Goal: Information Seeking & Learning: Compare options

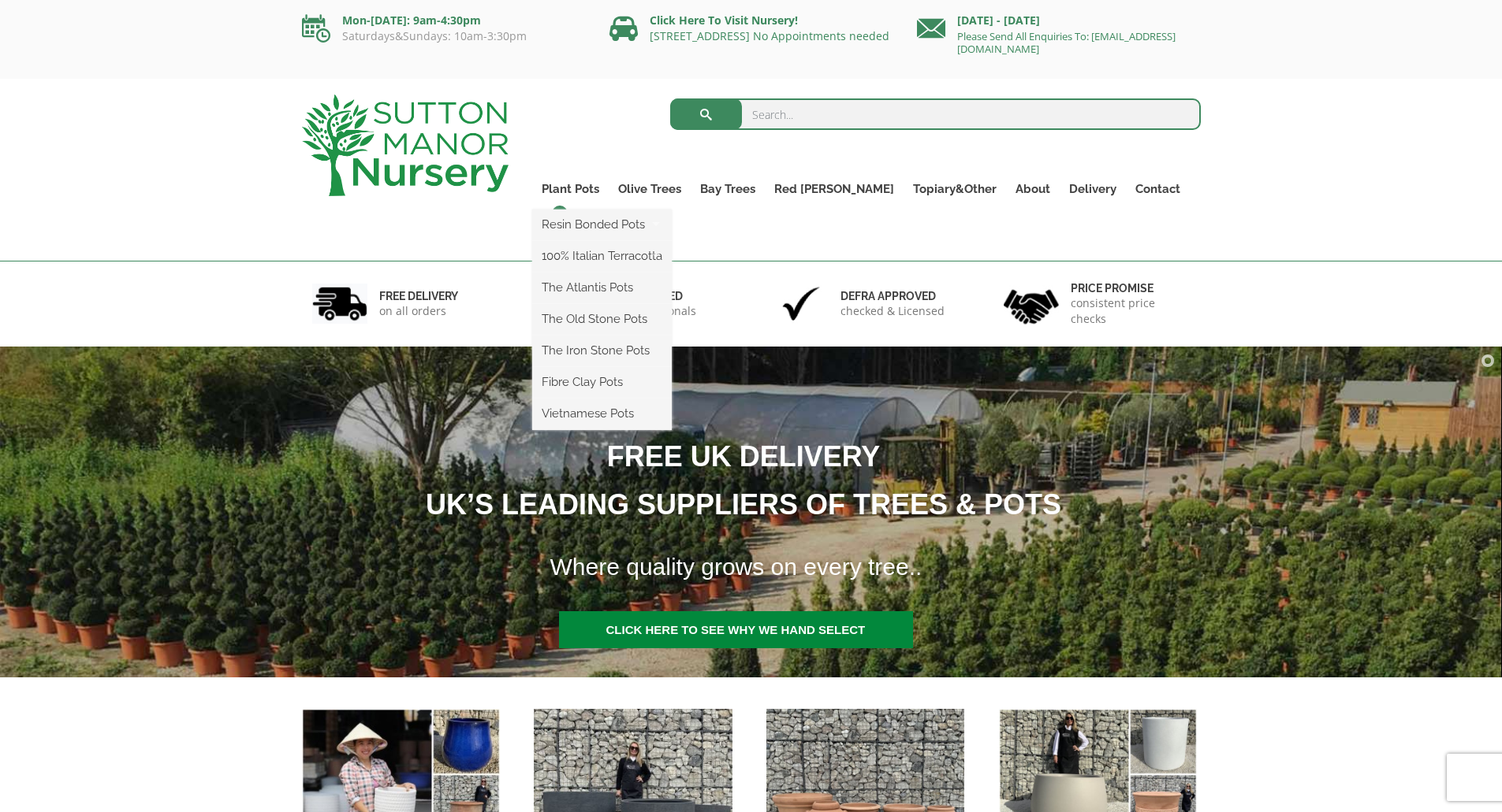
click at [597, 209] on ul "Resin Bonded Pots The Milan Pots The Capri Pots The Brunello Pots The Venice Cu…" at bounding box center [602, 320] width 140 height 221
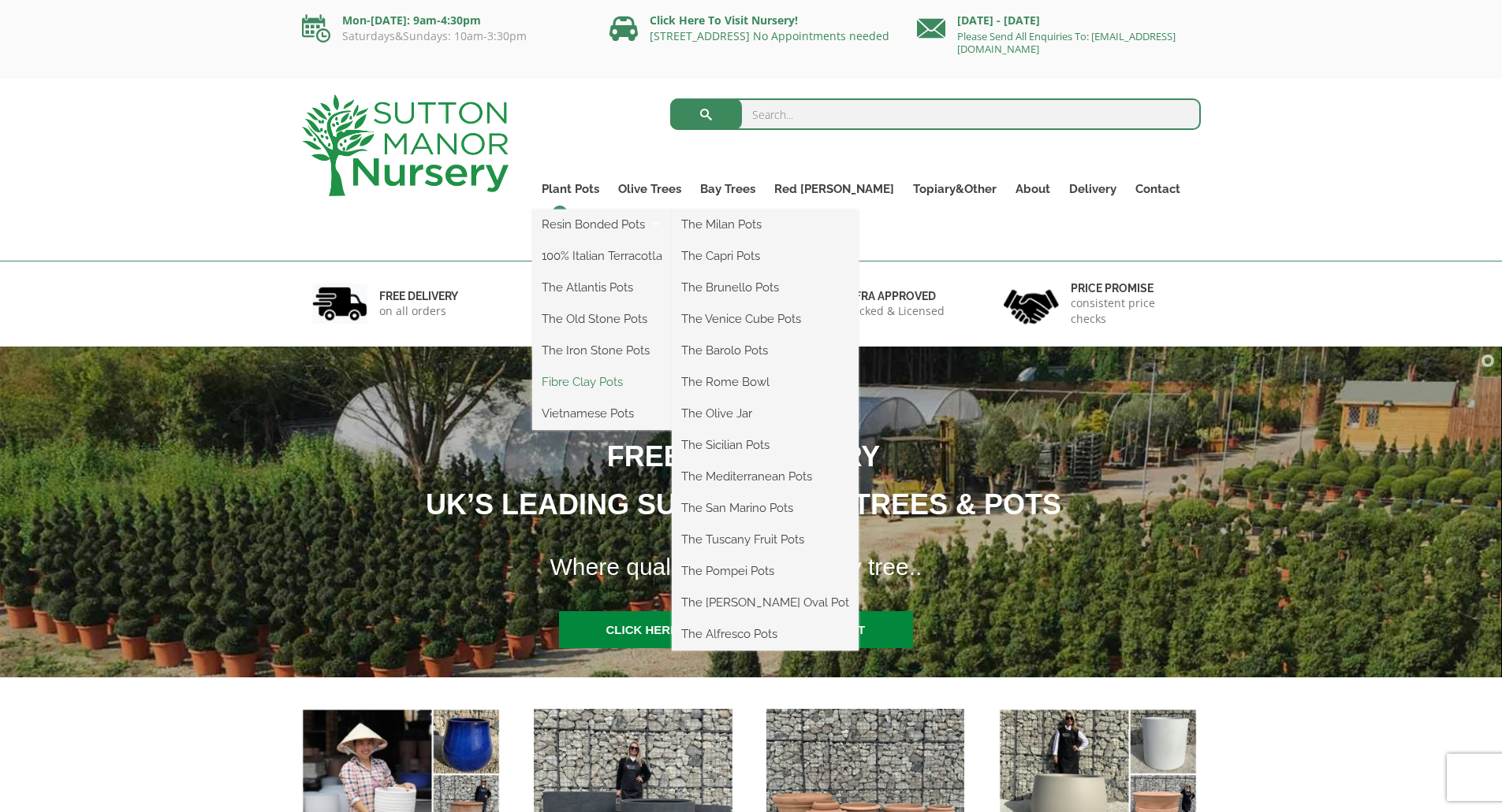
click at [631, 381] on link "Fibre Clay Pots" at bounding box center [602, 382] width 140 height 24
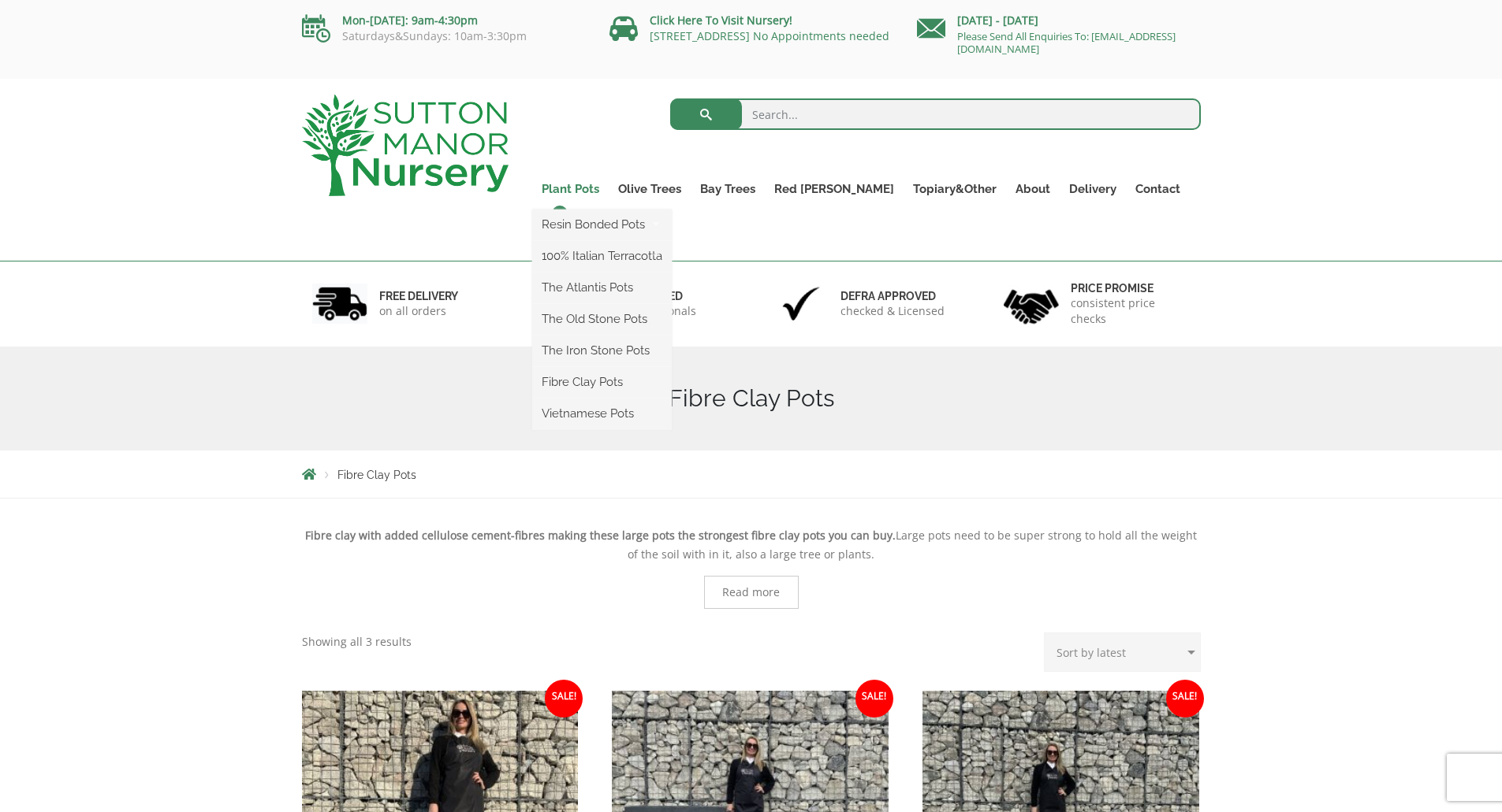
click at [597, 186] on link "Plant Pots" at bounding box center [571, 188] width 76 height 22
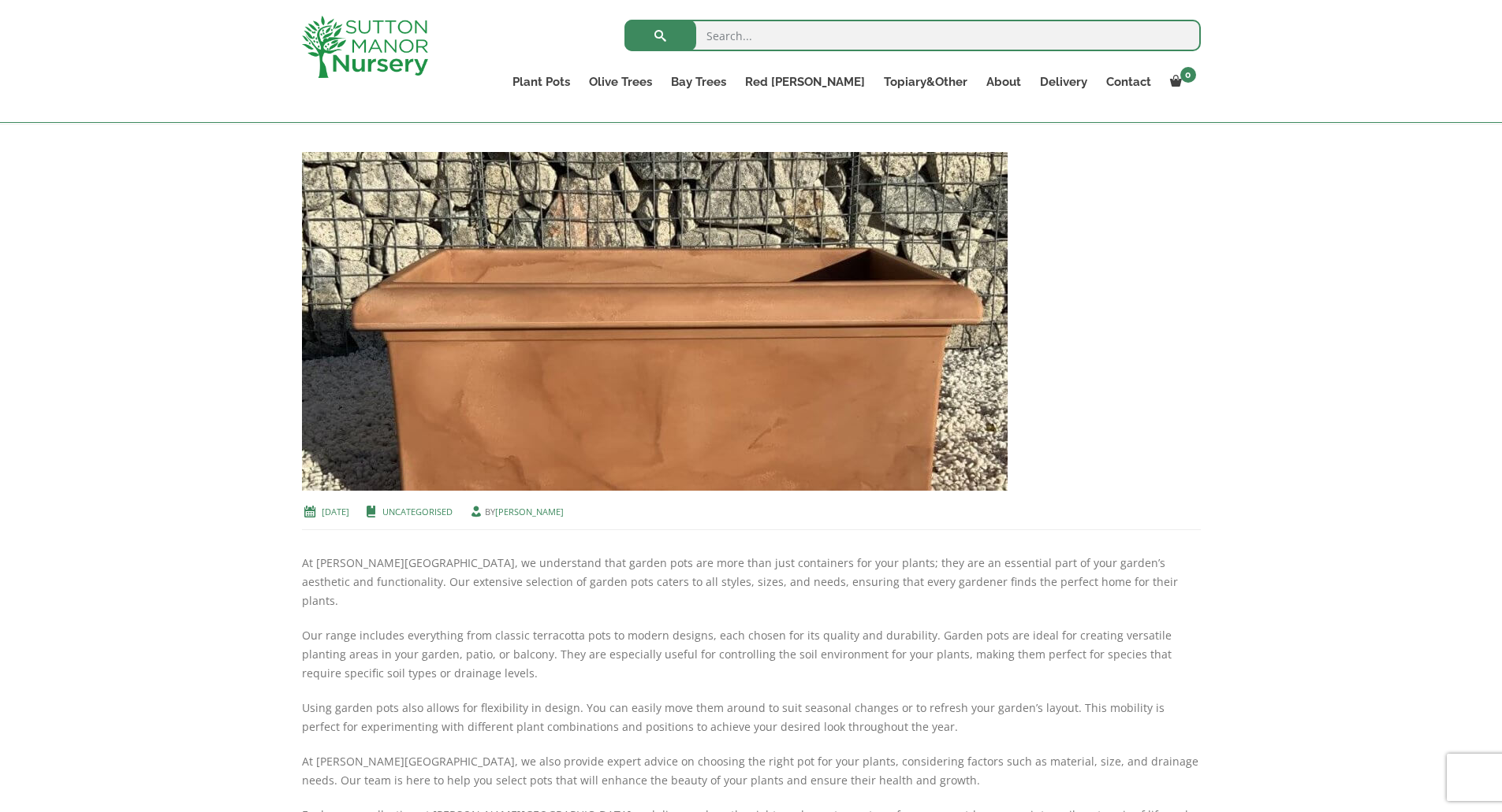
scroll to position [79, 0]
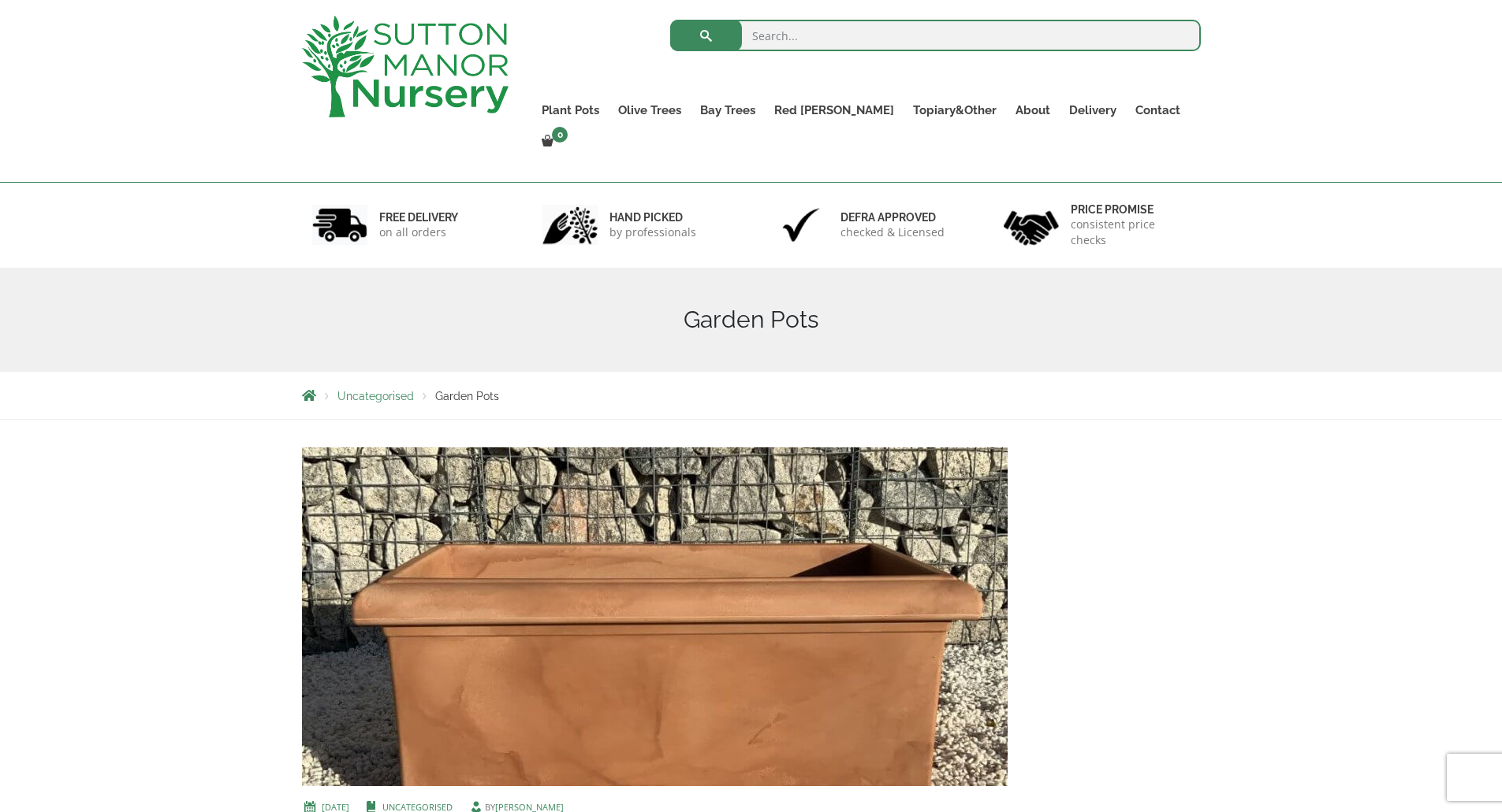
click at [467, 390] on span "Garden Pots" at bounding box center [467, 396] width 64 height 12
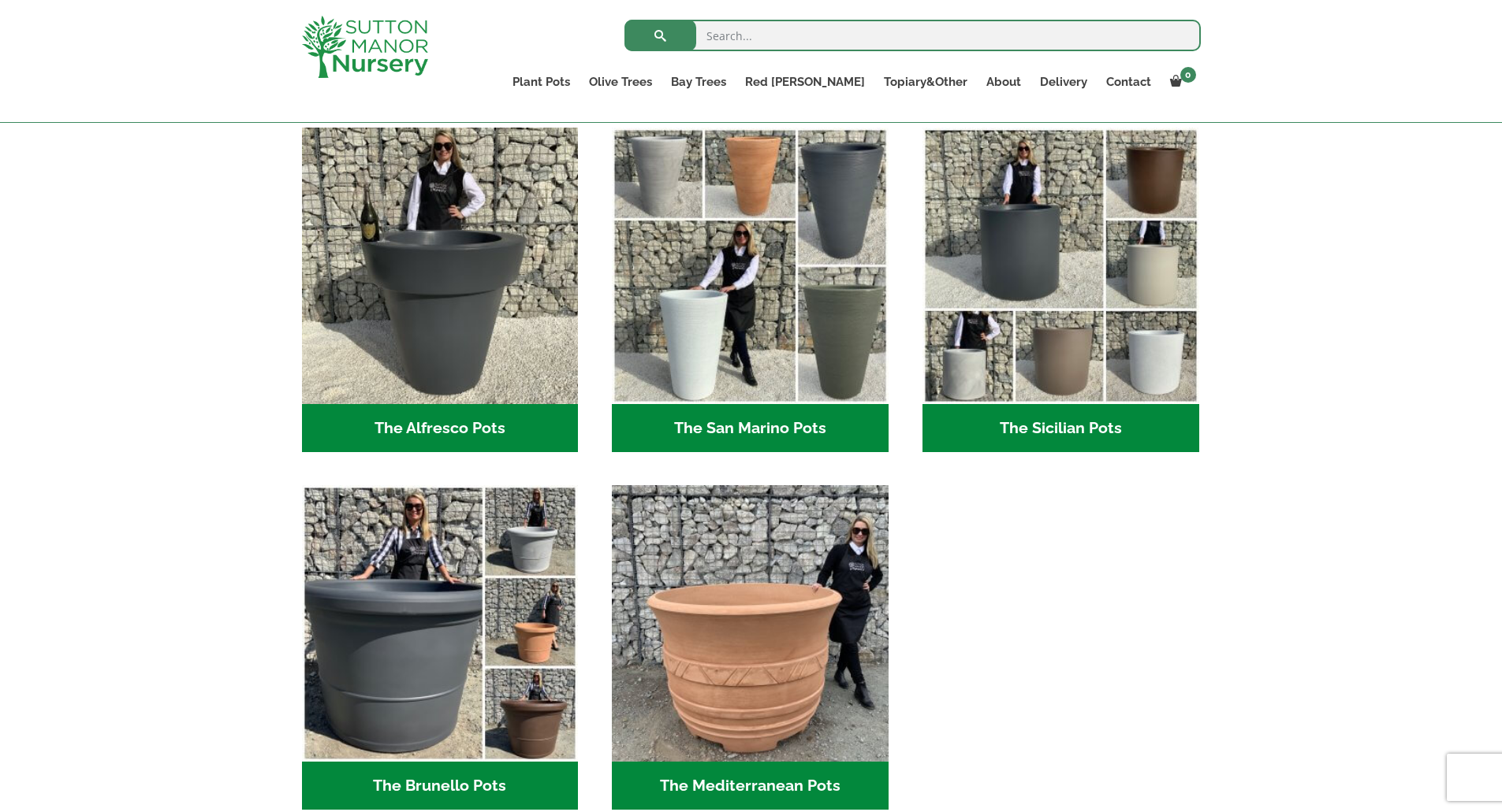
scroll to position [1784, 0]
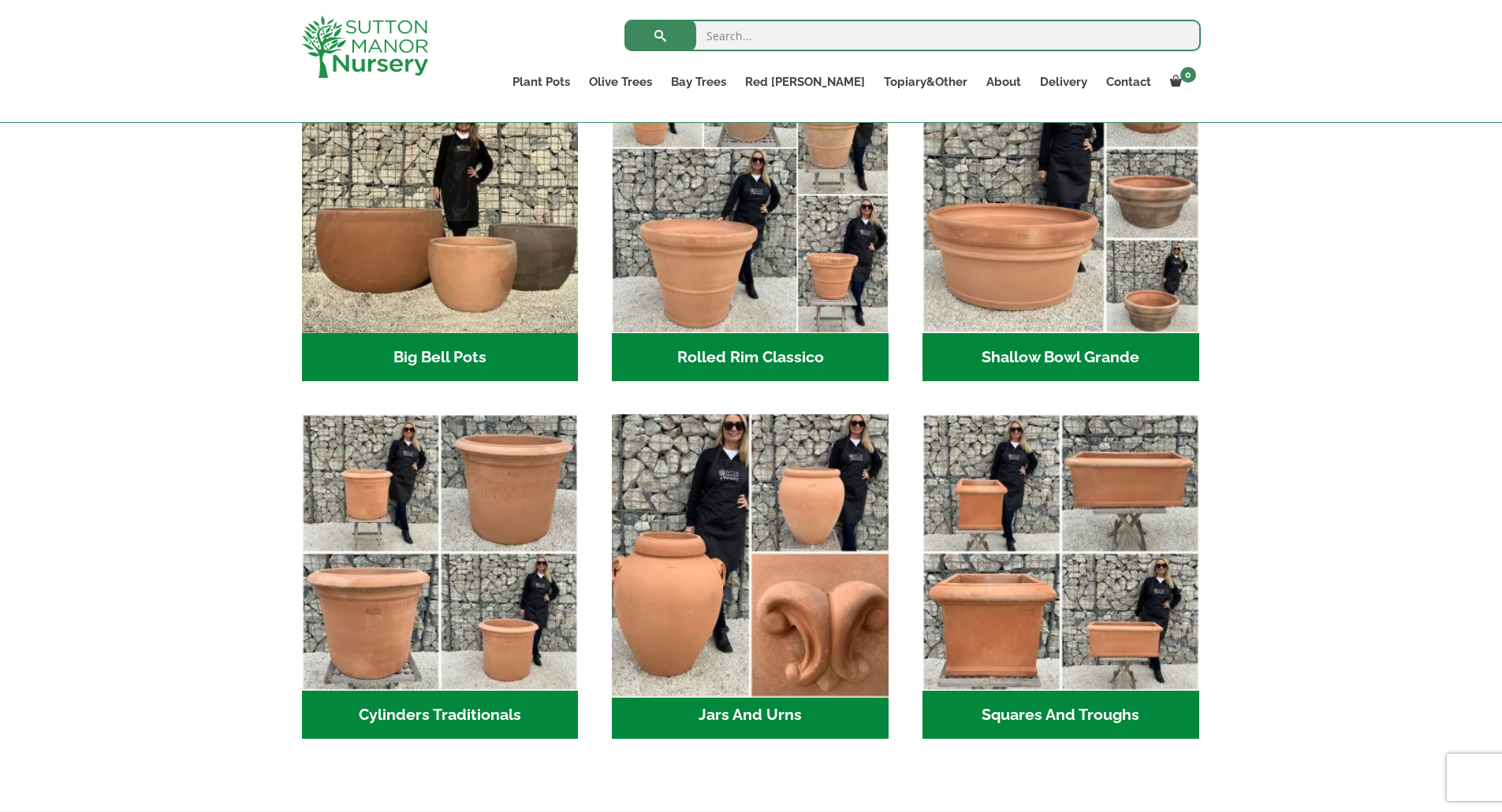
scroll to position [709, 0]
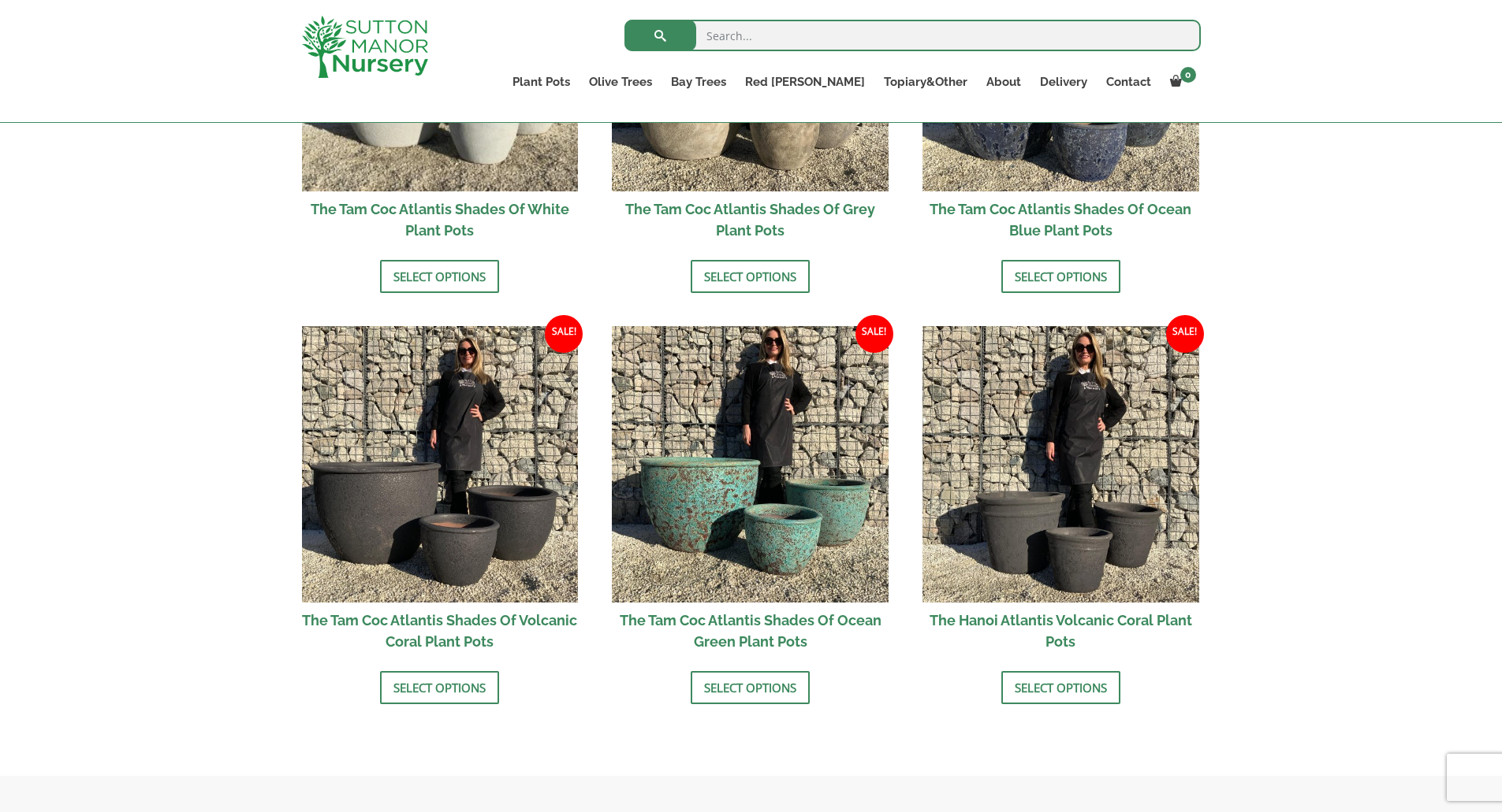
scroll to position [1154, 0]
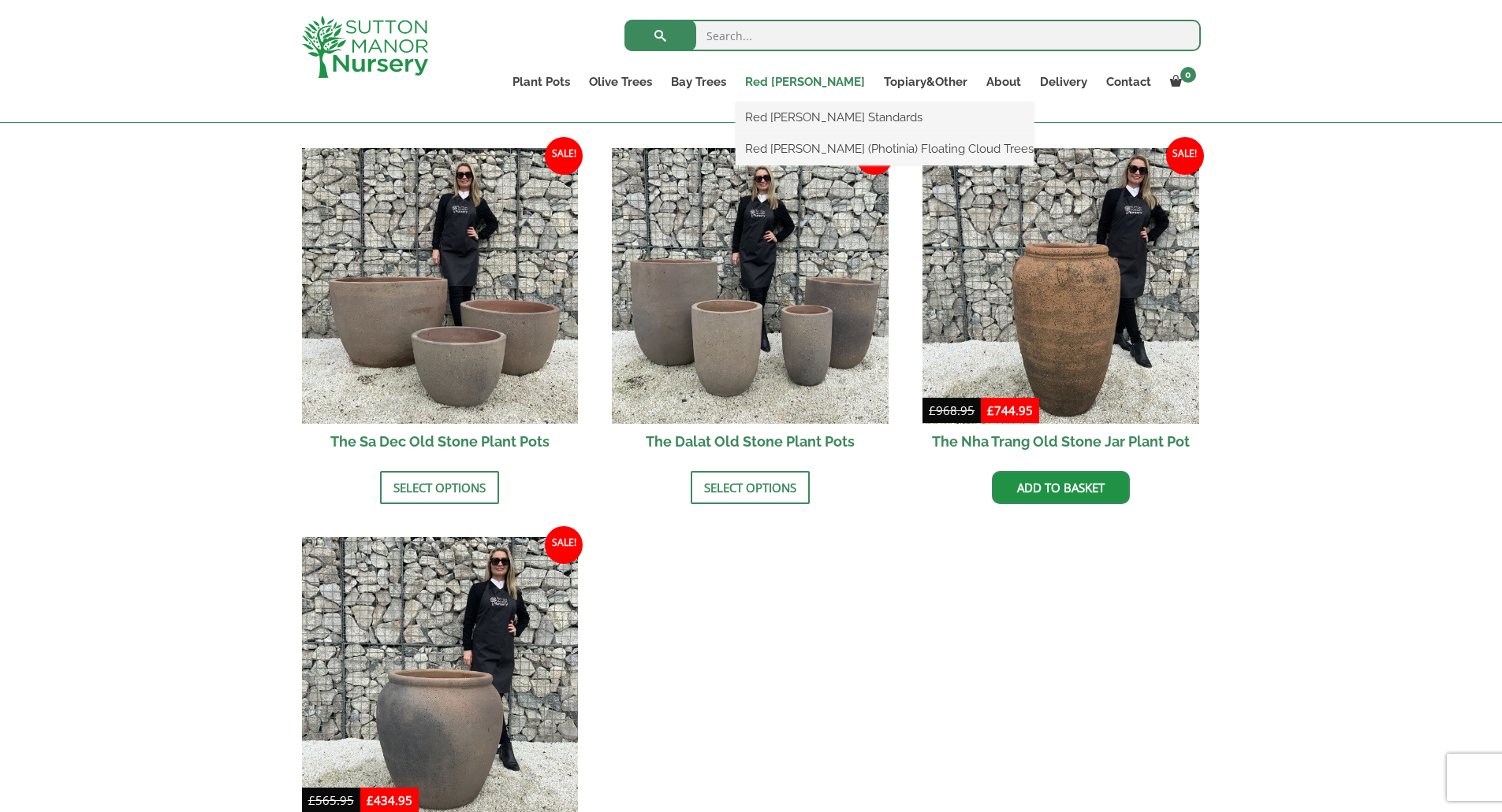
scroll to position [788, 0]
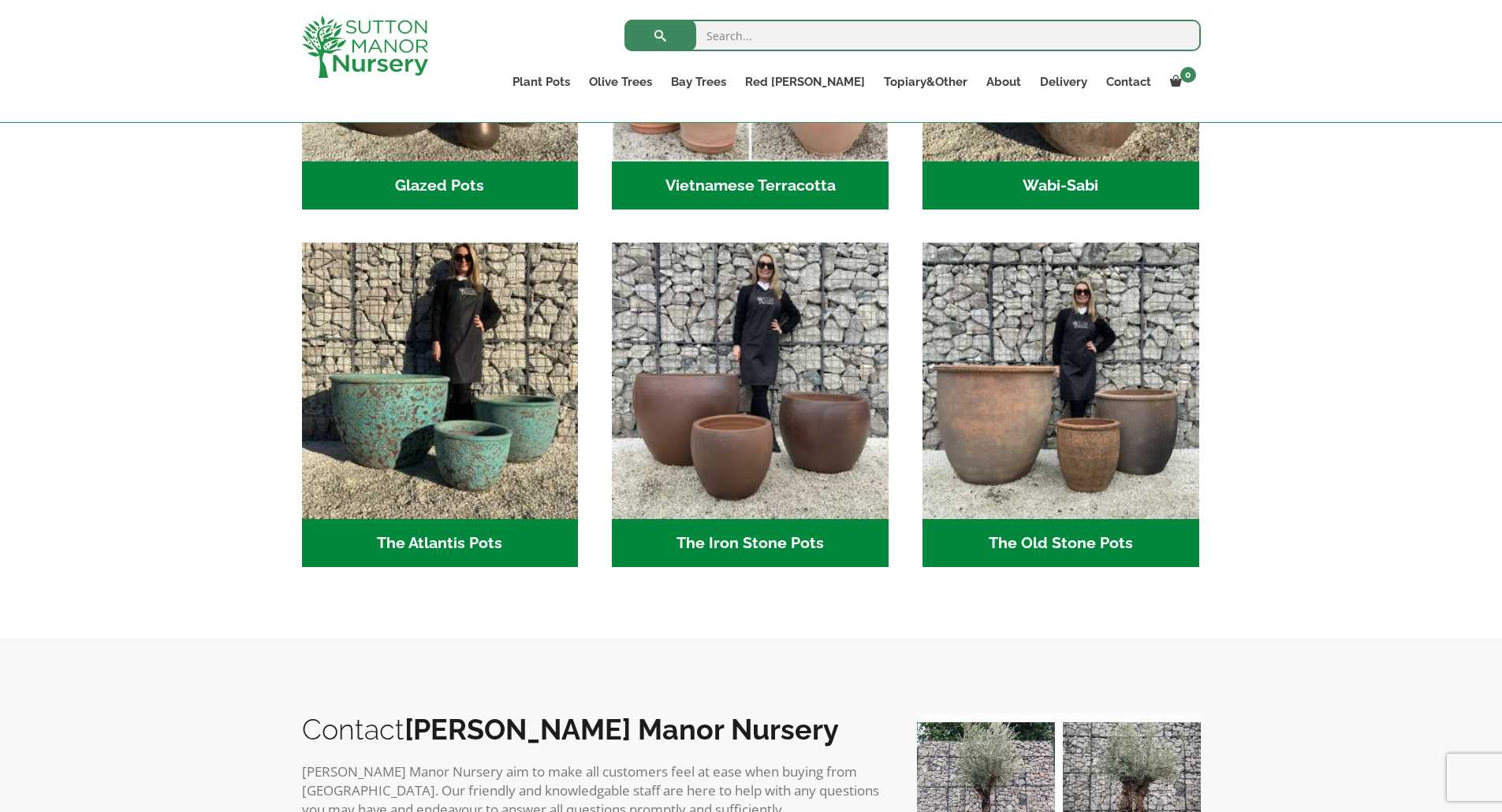
scroll to position [709, 0]
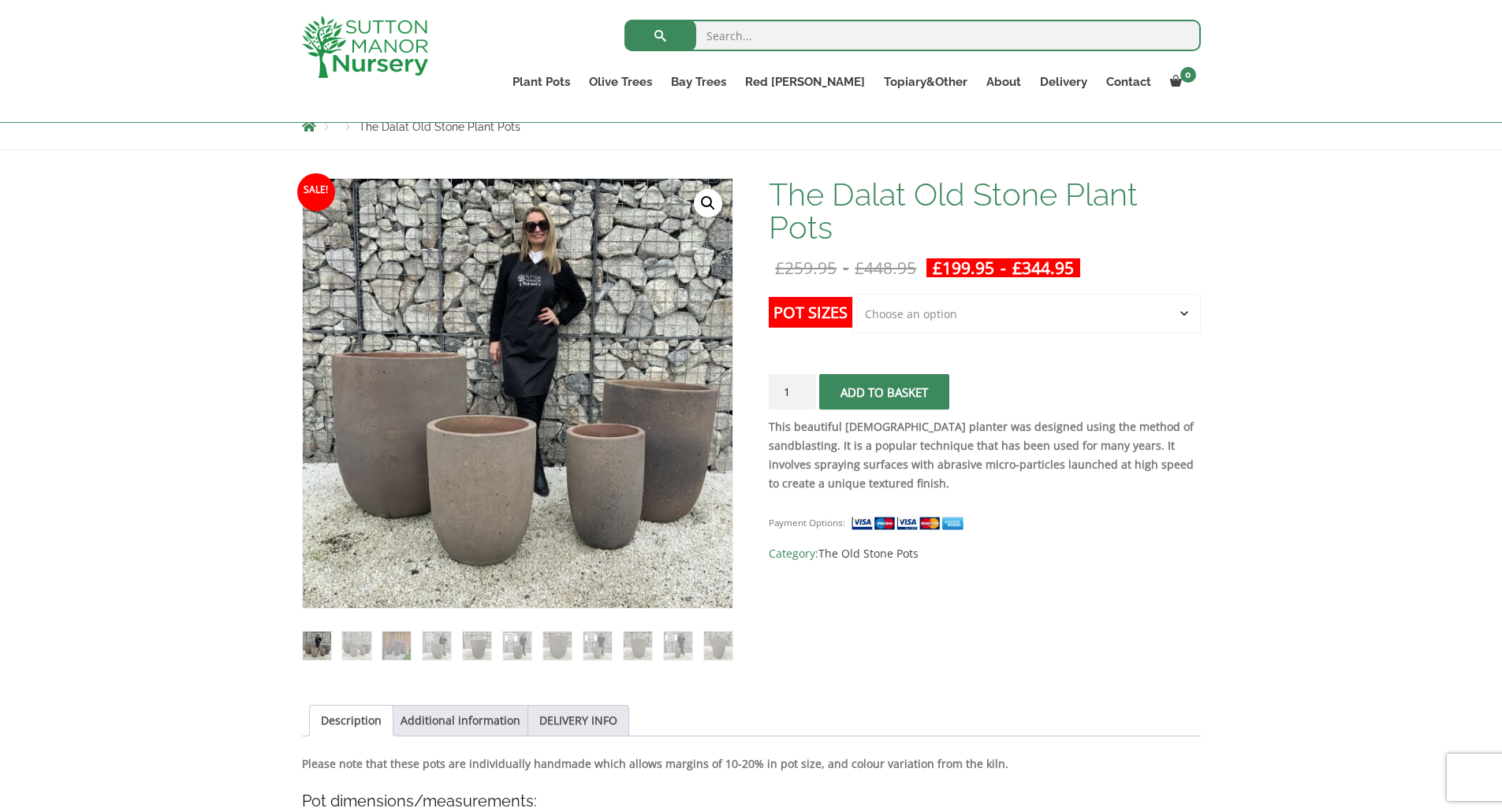
scroll to position [315, 0]
